Goal: Complete application form

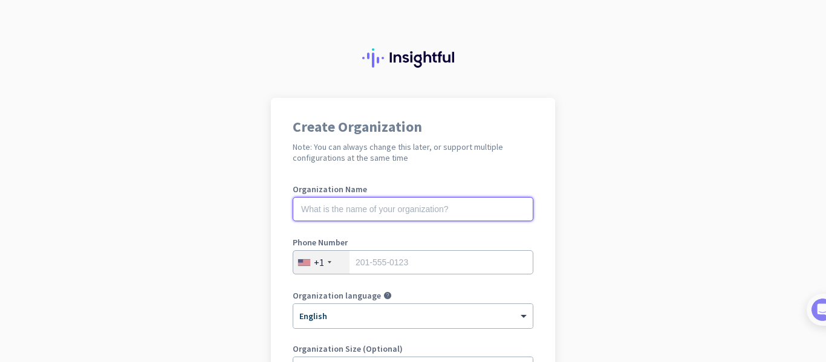
click at [419, 210] on input "text" at bounding box center [413, 209] width 241 height 24
type input "Mercor"
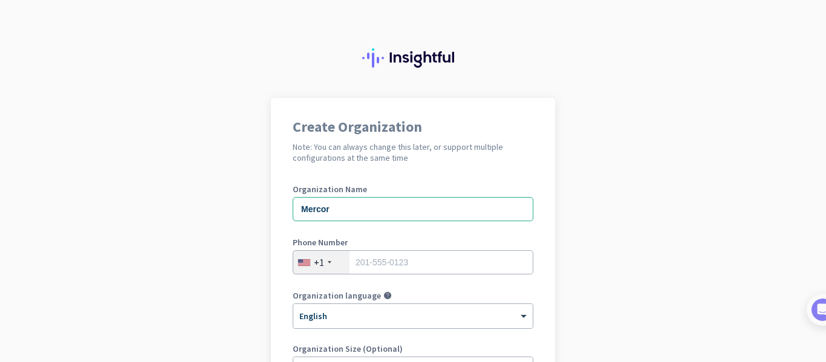
click at [283, 270] on div "Create Organization Note: You can always change this later, or support multiple…" at bounding box center [413, 329] width 284 height 463
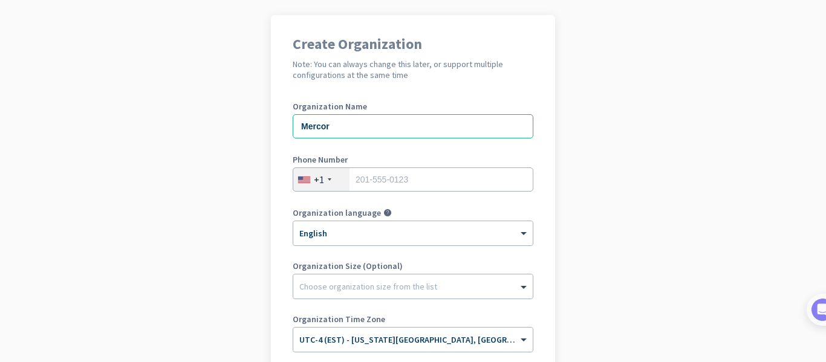
scroll to position [73, 0]
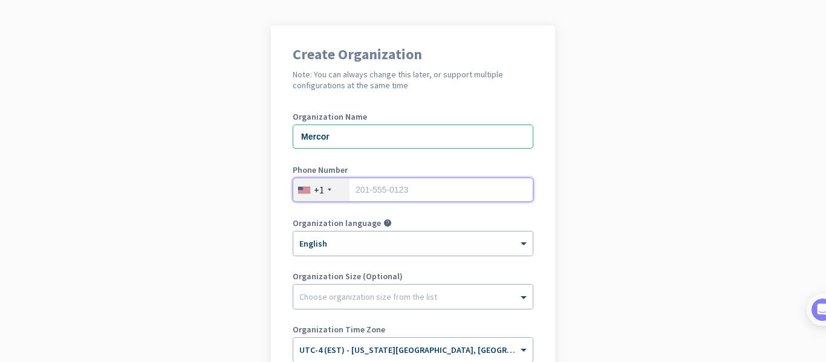
click at [373, 191] on input "tel" at bounding box center [413, 190] width 241 height 24
type input "6786705205"
click at [287, 274] on div "Create Organization Note: You can always change this later, or support multiple…" at bounding box center [413, 256] width 284 height 463
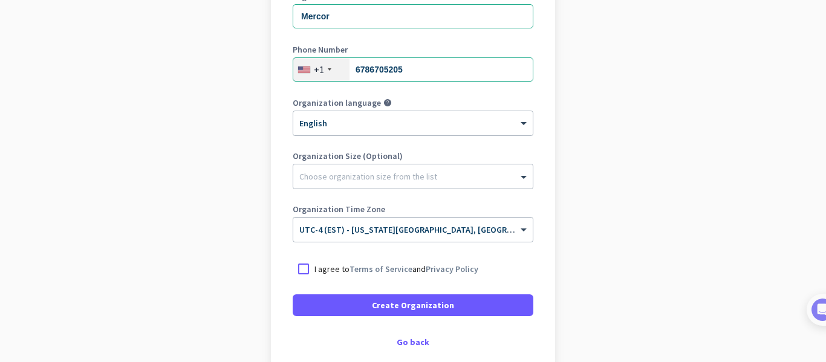
scroll to position [218, 0]
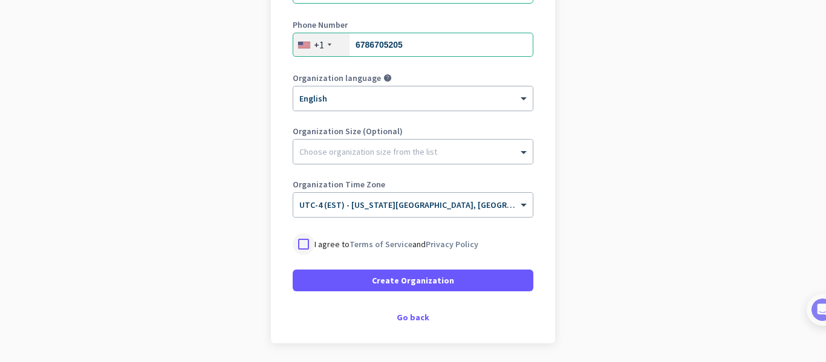
click at [305, 244] on div at bounding box center [304, 244] width 22 height 22
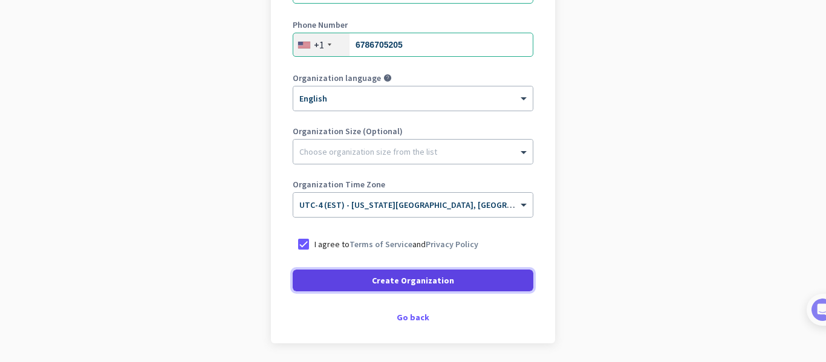
click at [320, 275] on span at bounding box center [413, 280] width 241 height 29
